Goal: Information Seeking & Learning: Learn about a topic

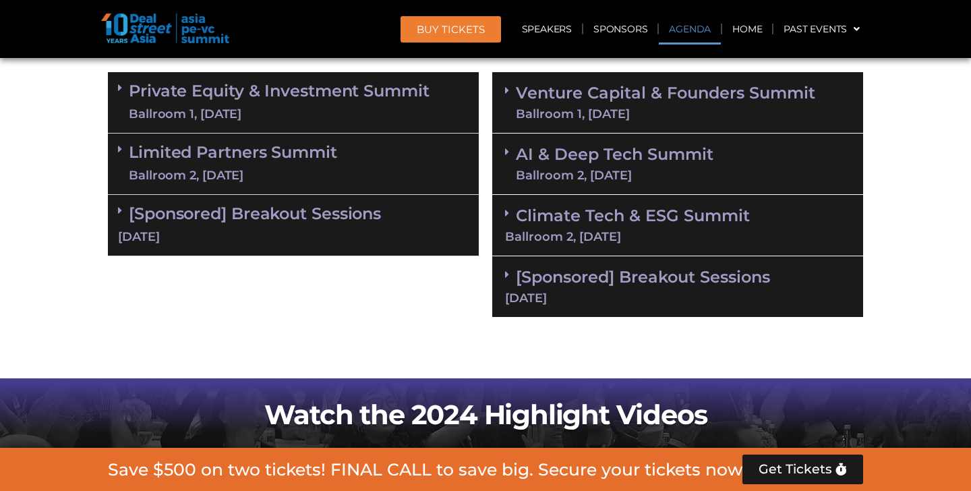
scroll to position [893, 0]
click at [133, 99] on link "Private Equity & Investment Summit Ballroom 1, [DATE]" at bounding box center [279, 102] width 301 height 40
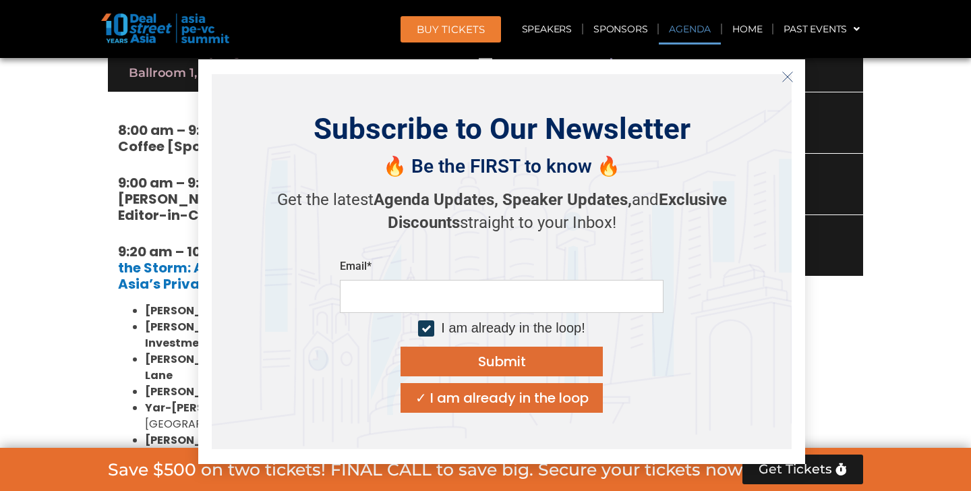
scroll to position [936, 0]
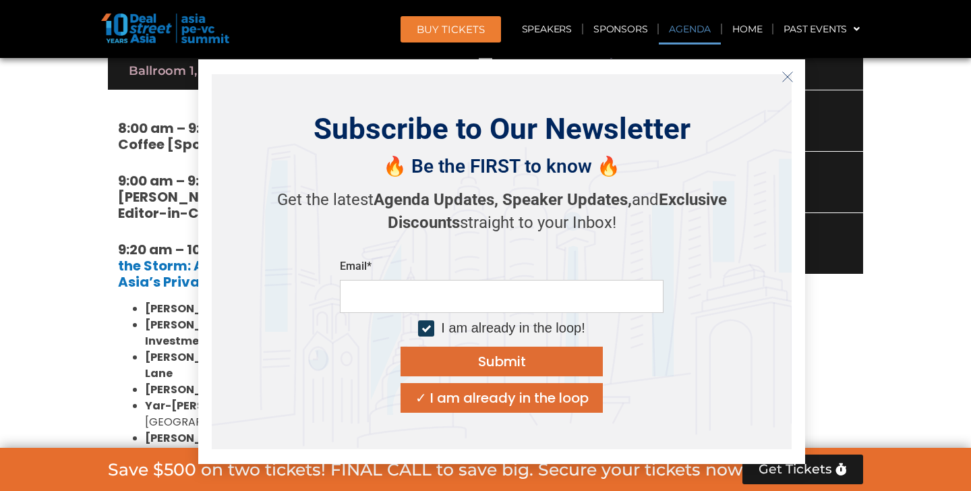
click at [783, 78] on icon "Close" at bounding box center [787, 77] width 12 height 12
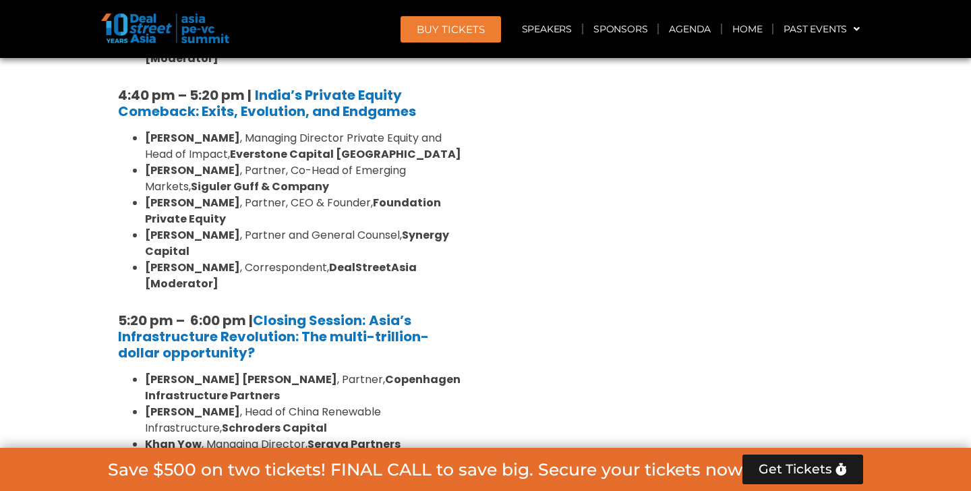
scroll to position [2683, 0]
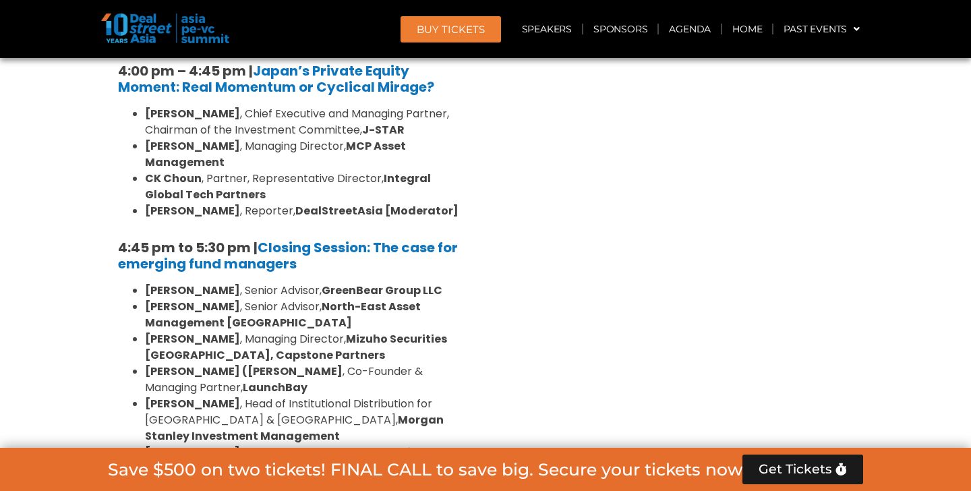
scroll to position [4249, 0]
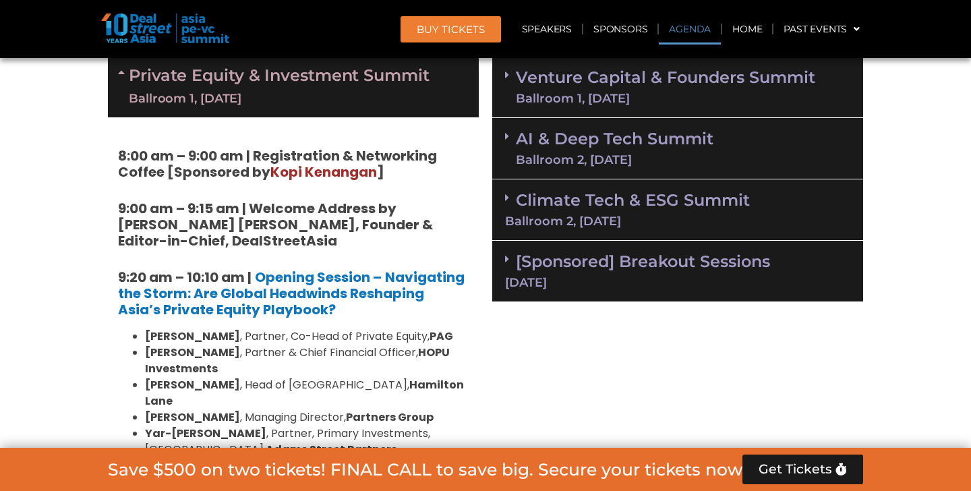
scroll to position [906, 0]
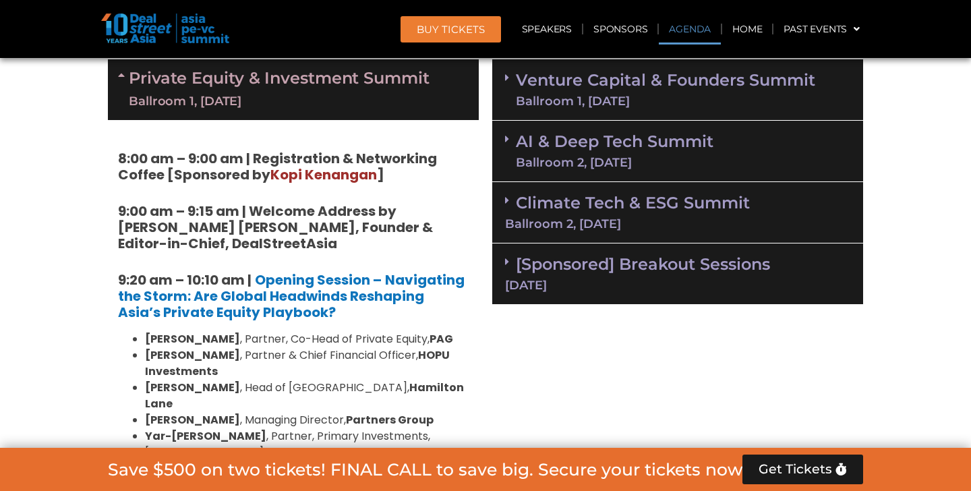
click at [130, 83] on link "Private Equity & Investment Summit Ballroom 1, [DATE]" at bounding box center [279, 89] width 301 height 40
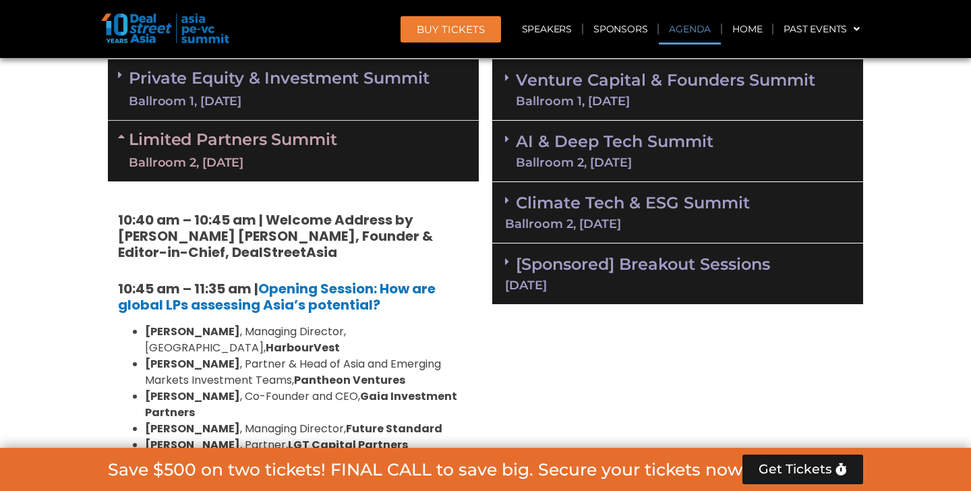
click at [121, 138] on icon at bounding box center [123, 136] width 11 height 11
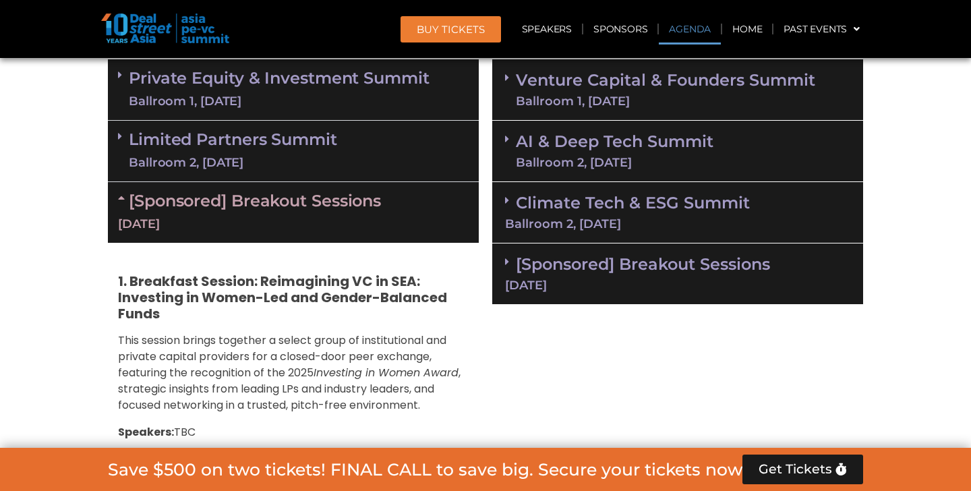
click at [216, 202] on link "[Sponsored] Breakout Sessions [DATE]" at bounding box center [293, 212] width 351 height 42
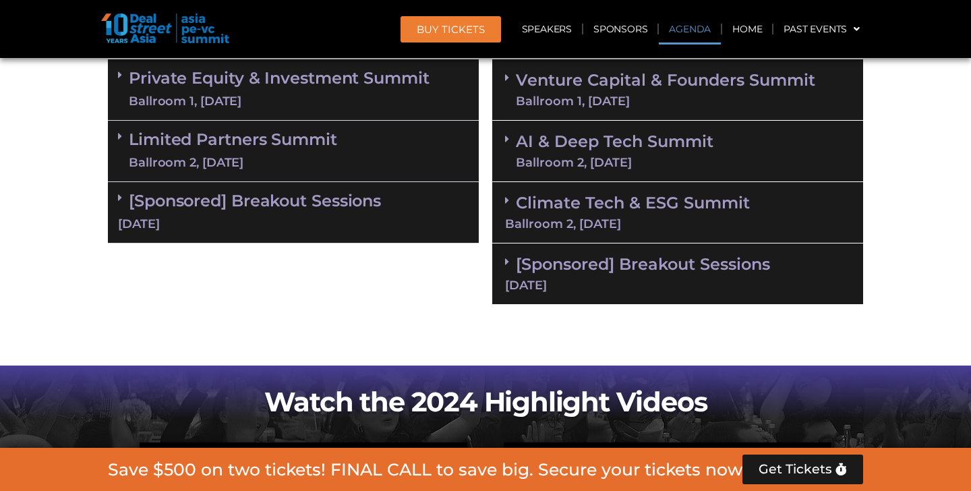
click at [514, 82] on span at bounding box center [510, 77] width 11 height 11
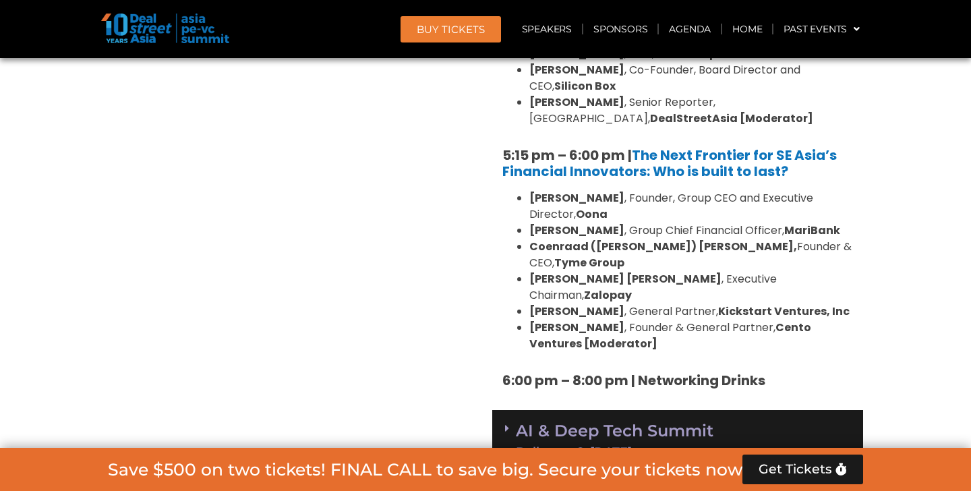
scroll to position [2587, 0]
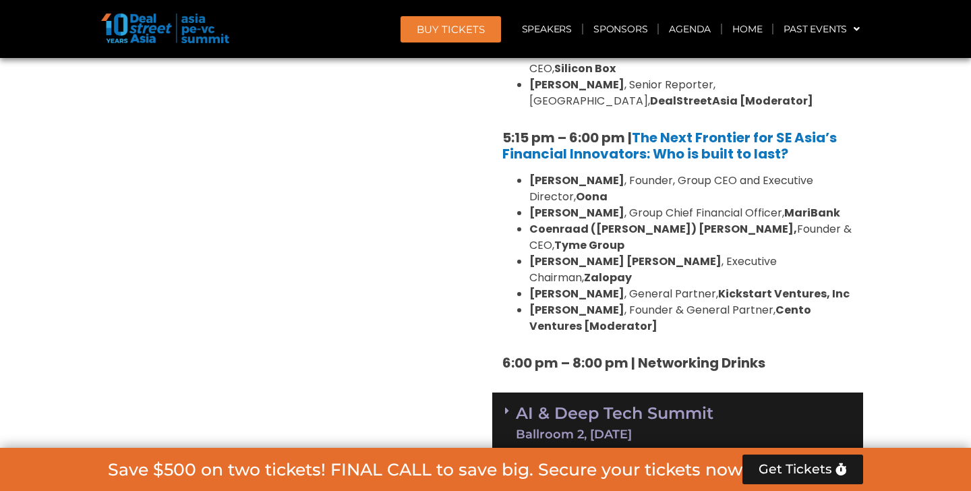
click at [518, 405] on link "AI & Deep Tech Summit Ballroom 2, [DATE]" at bounding box center [615, 422] width 198 height 35
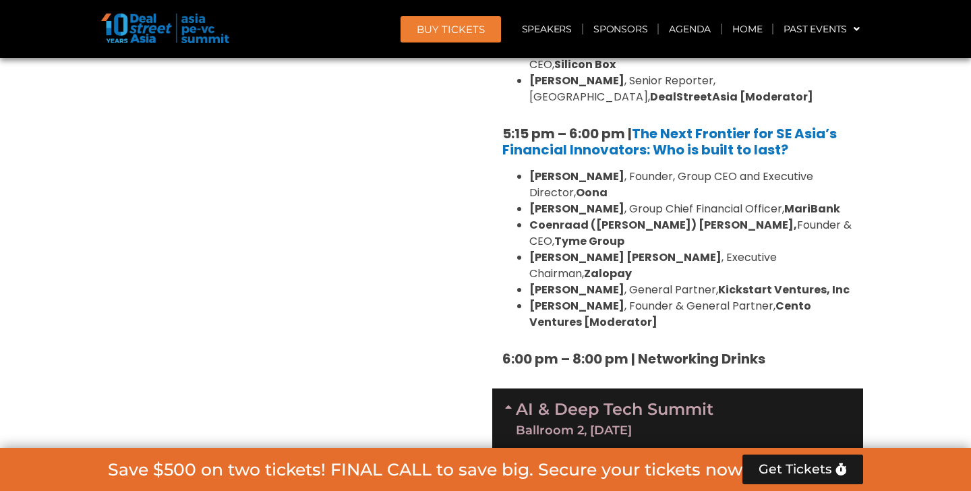
scroll to position [2590, 0]
click at [507, 402] on span at bounding box center [510, 419] width 11 height 35
click at [509, 463] on span at bounding box center [510, 468] width 11 height 11
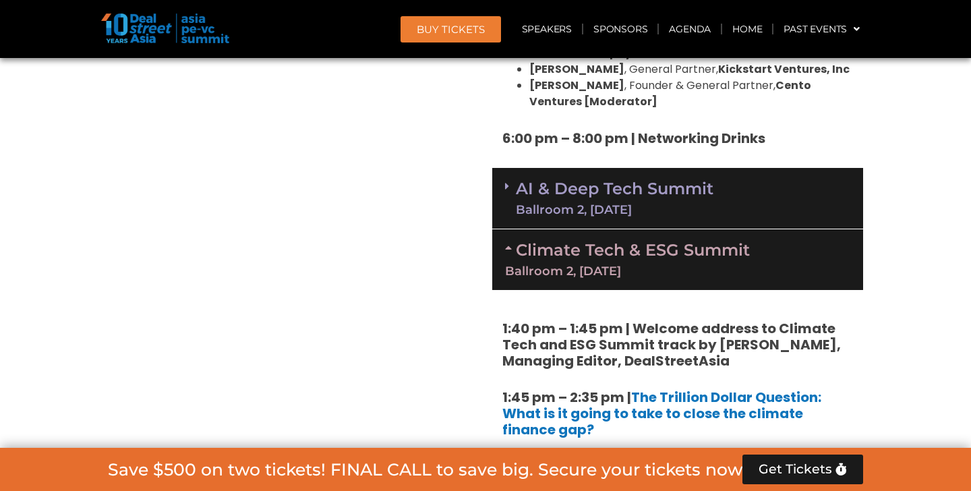
scroll to position [2798, 0]
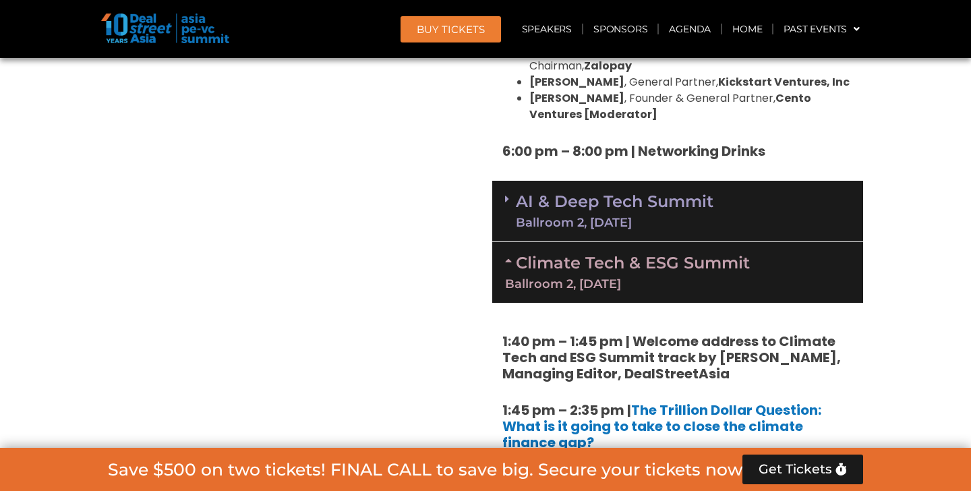
click at [518, 193] on link "AI & Deep Tech Summit Ballroom 2, [DATE]" at bounding box center [615, 210] width 198 height 35
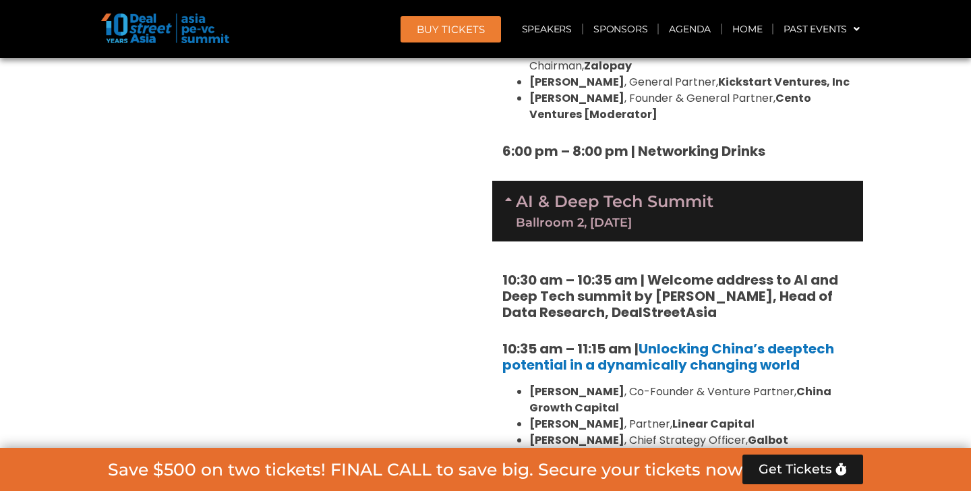
click at [518, 193] on link "AI & Deep Tech Summit Ballroom 2, [DATE]" at bounding box center [615, 210] width 198 height 35
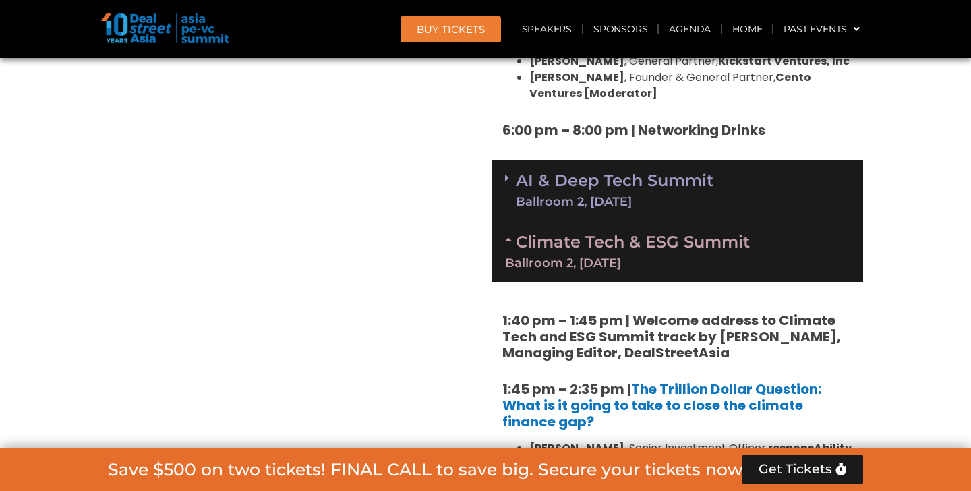
scroll to position [2810, 0]
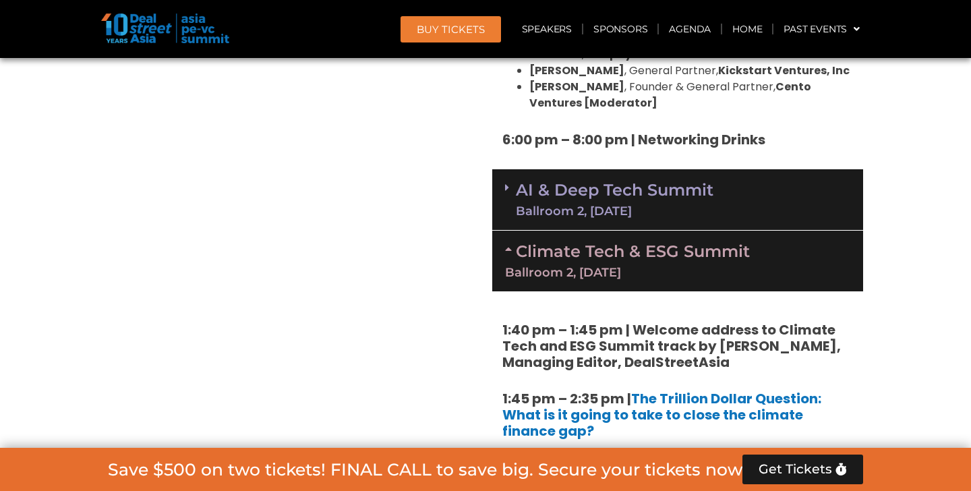
click at [516, 205] on div "Ballroom 2, [DATE]" at bounding box center [615, 211] width 198 height 12
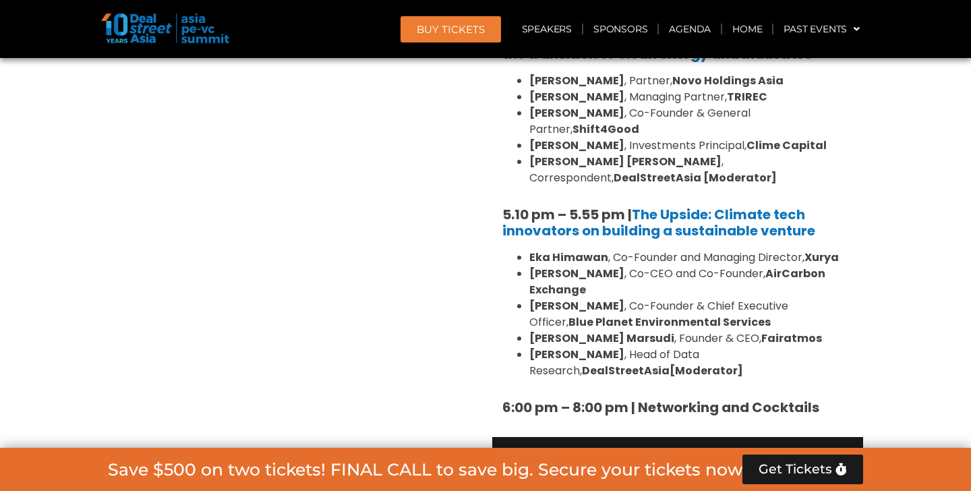
scroll to position [4549, 0]
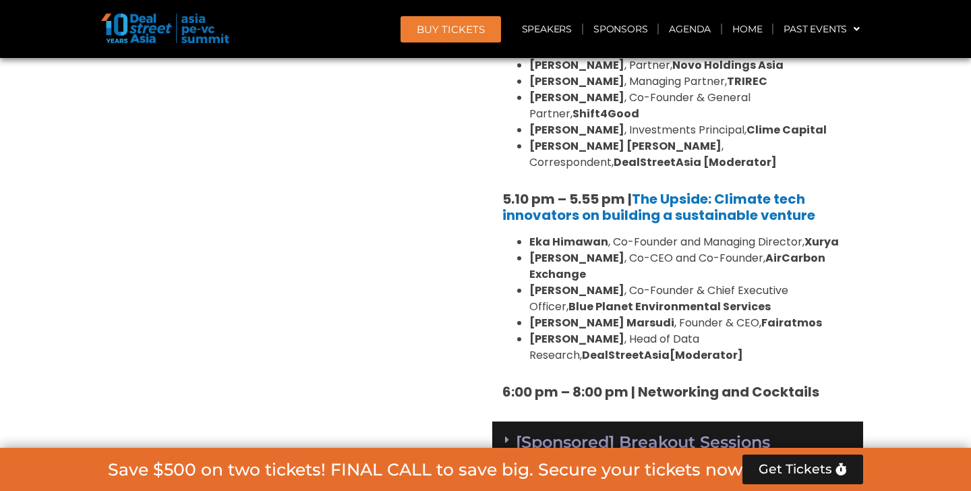
click at [516, 432] on link "[Sponsored] Breakout Sessions [DATE]" at bounding box center [677, 450] width 345 height 37
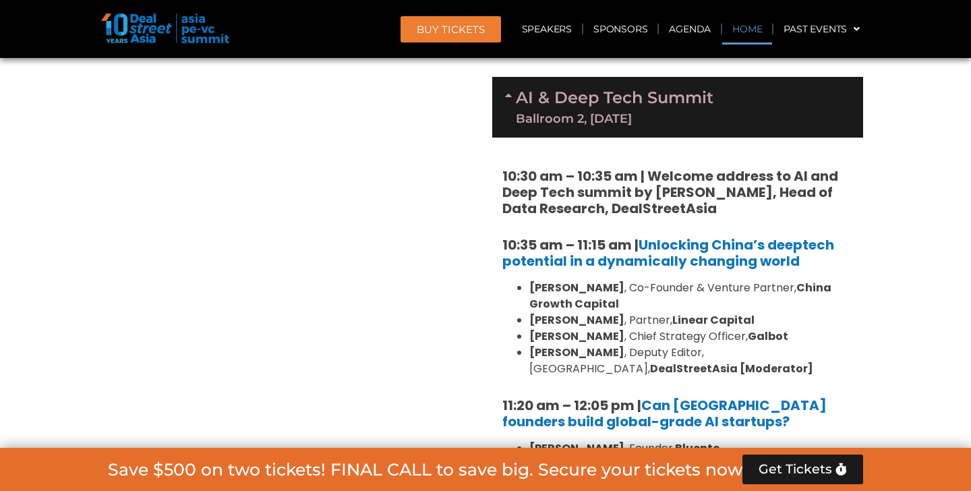
scroll to position [2896, 0]
